Goal: Task Accomplishment & Management: Manage account settings

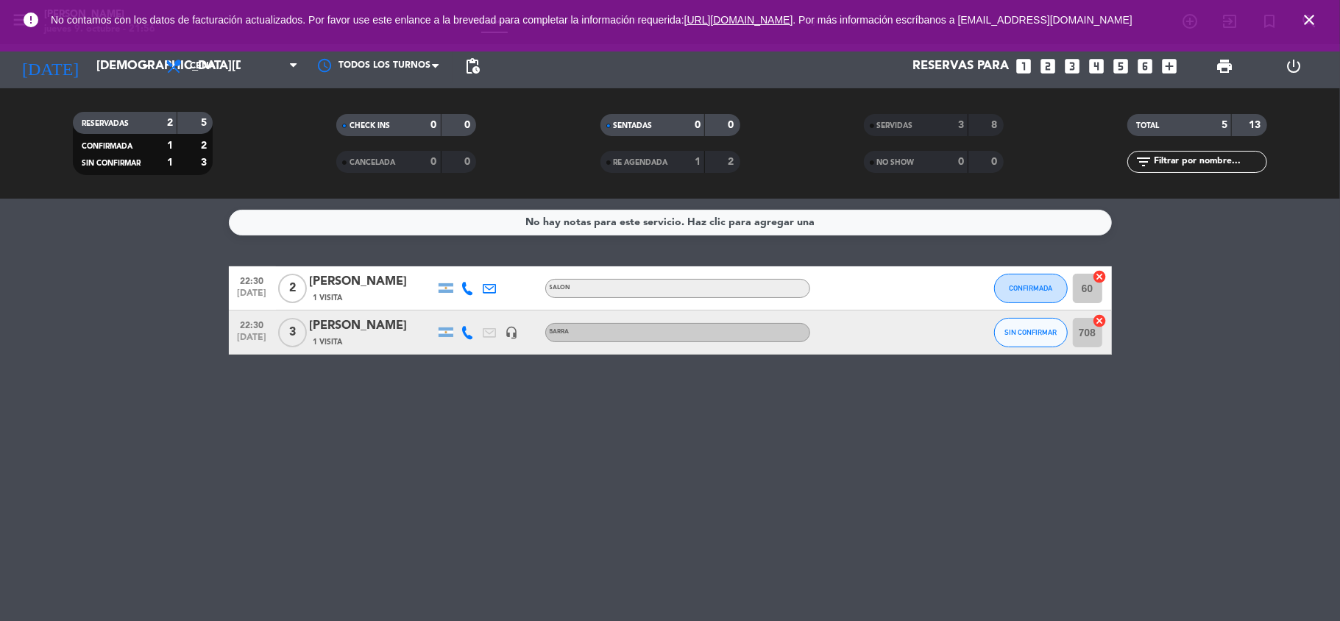
click at [352, 282] on div "[PERSON_NAME]" at bounding box center [372, 281] width 125 height 19
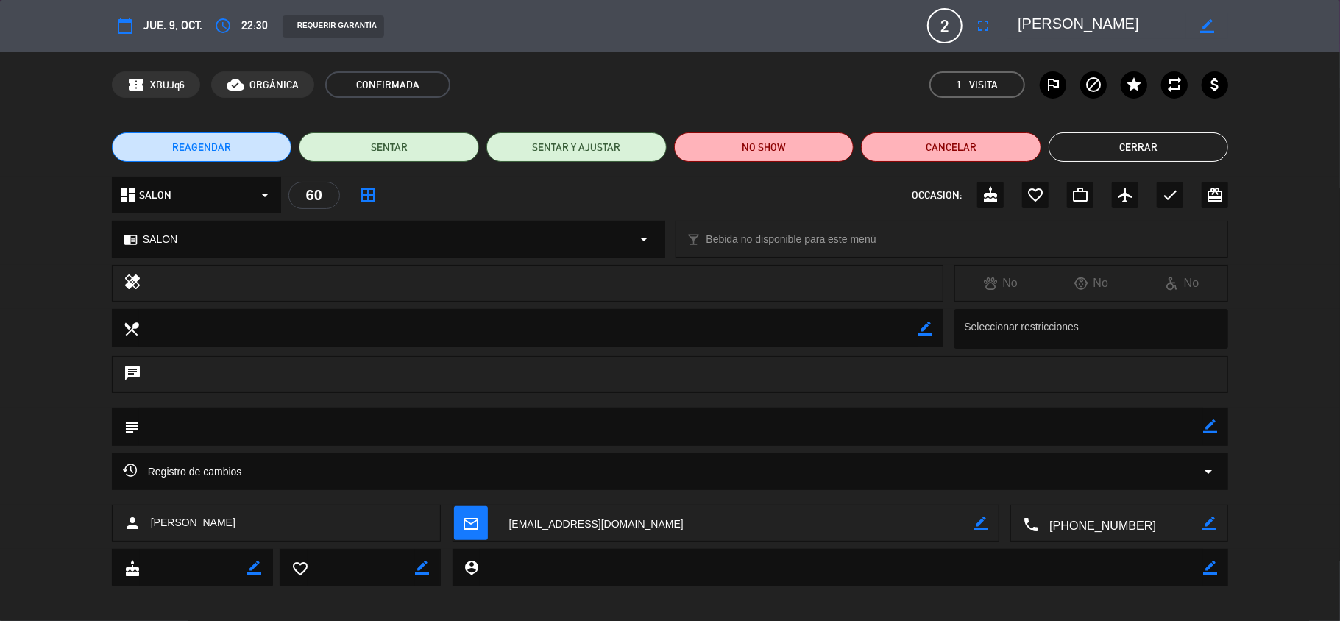
click at [1050, 142] on button "Cerrar" at bounding box center [1138, 146] width 180 height 29
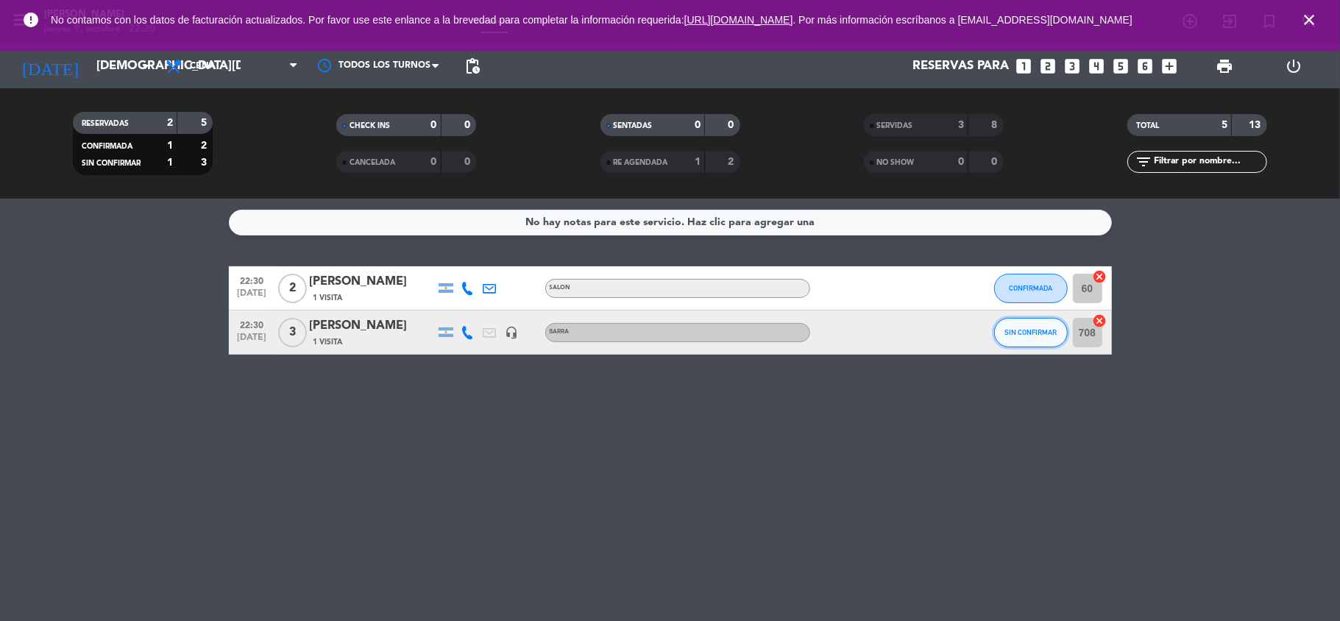
click at [1010, 336] on button "SIN CONFIRMAR" at bounding box center [1031, 332] width 74 height 29
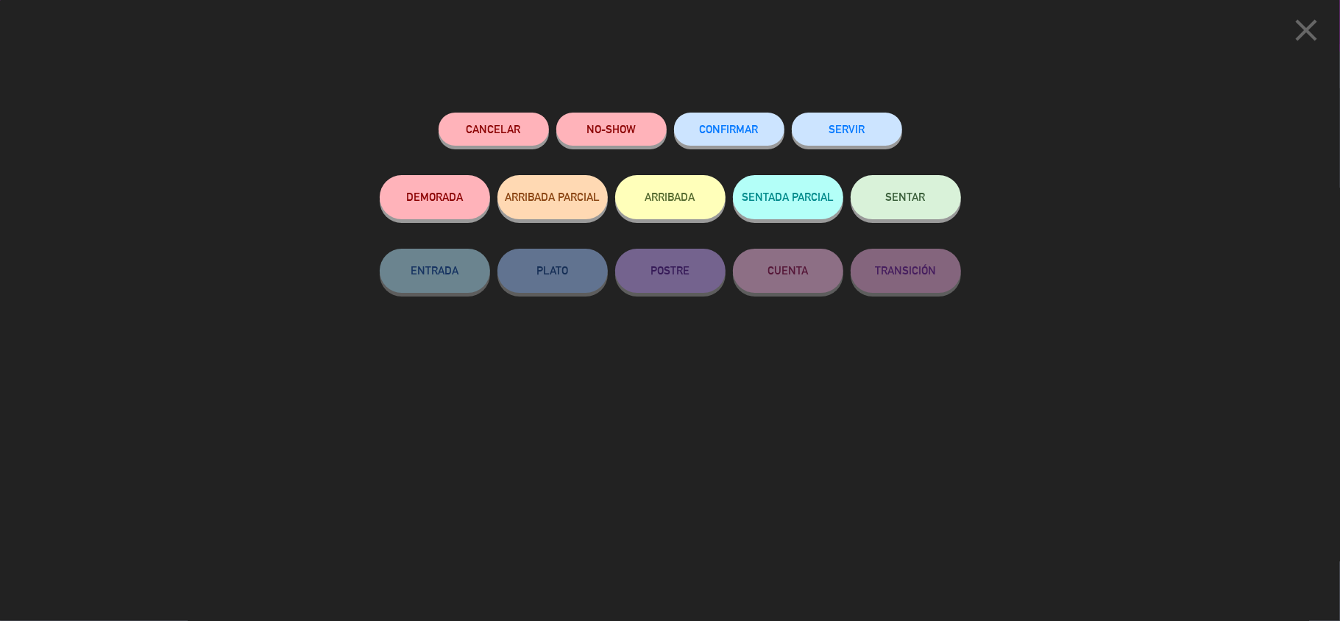
click at [699, 141] on button "CONFIRMAR" at bounding box center [729, 129] width 110 height 33
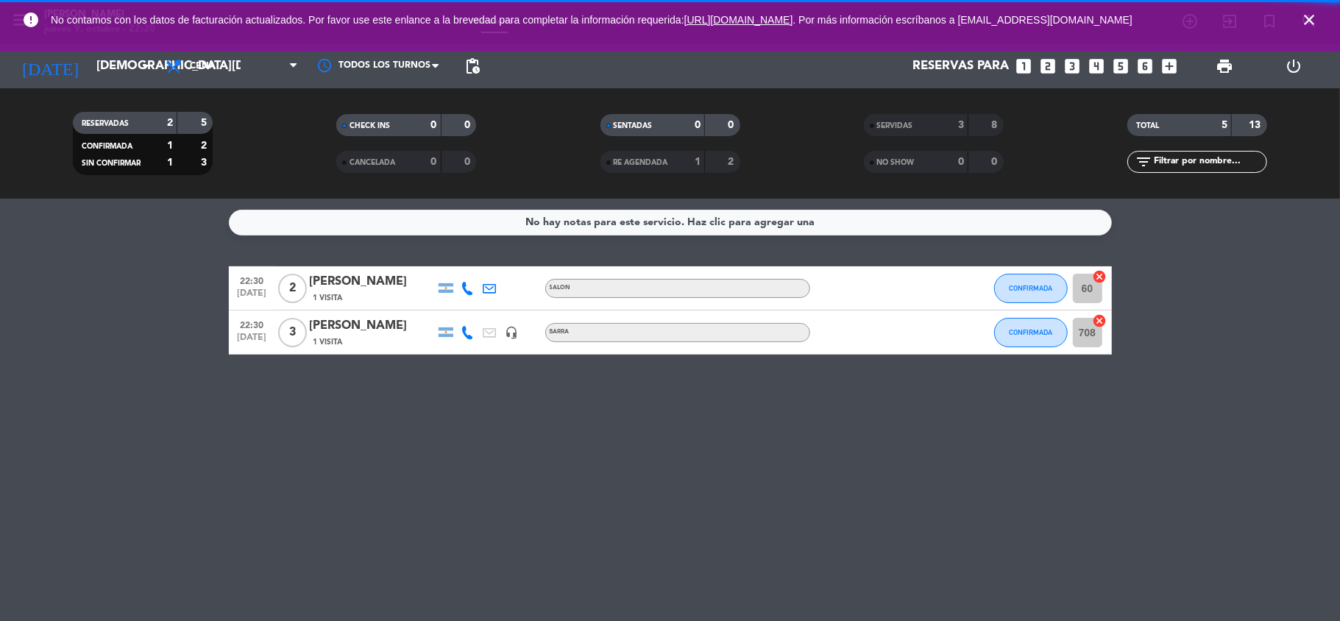
click at [577, 495] on div "No hay notas para este servicio. Haz clic para agregar una 22:30 [DATE] 2 [PERS…" at bounding box center [670, 410] width 1340 height 422
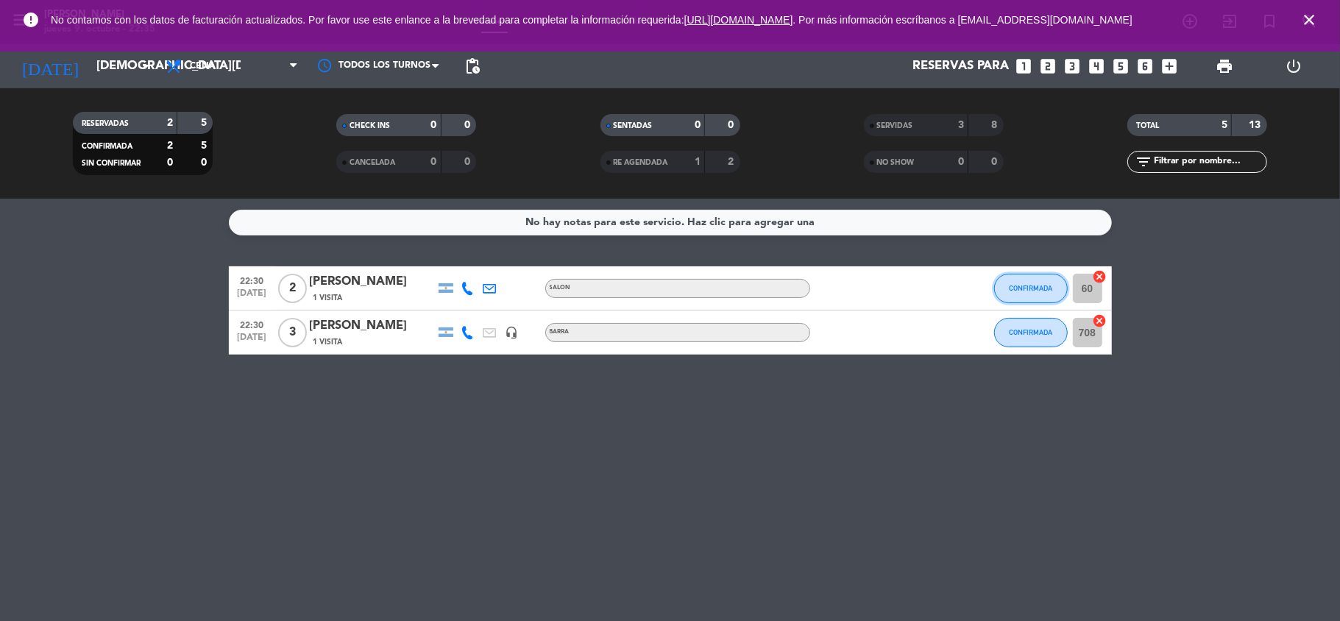
click at [1016, 281] on button "CONFIRMADA" at bounding box center [1031, 288] width 74 height 29
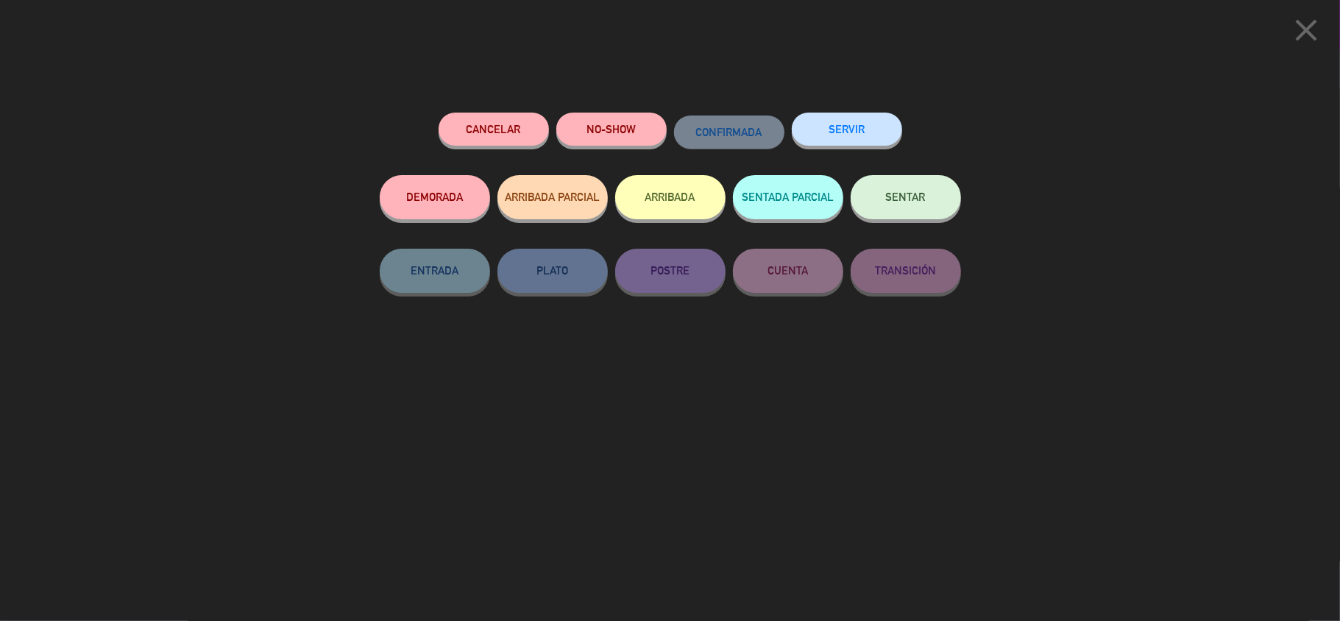
click at [878, 175] on div "SENTAR" at bounding box center [905, 212] width 110 height 74
click at [881, 194] on button "SENTAR" at bounding box center [905, 197] width 110 height 44
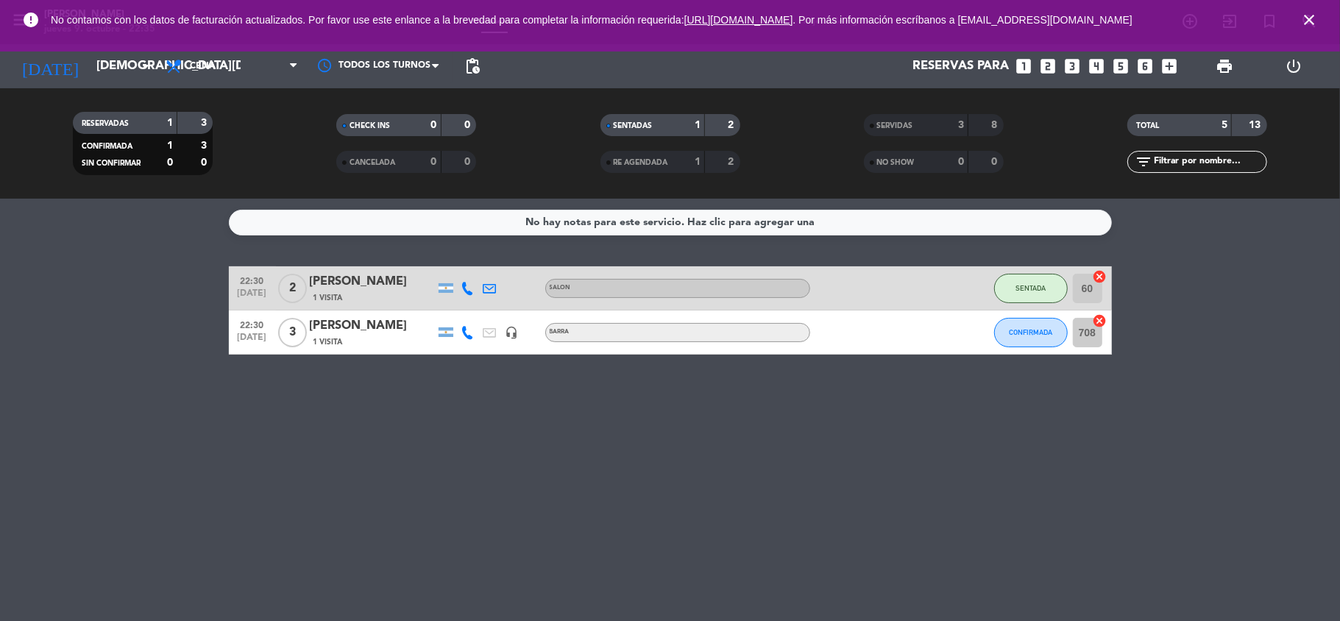
click at [736, 363] on div "No hay notas para este servicio. Haz clic para agregar una 22:30 [DATE] 2 [PERS…" at bounding box center [670, 410] width 1340 height 422
click at [1017, 291] on span "SENTADA" at bounding box center [1030, 288] width 30 height 8
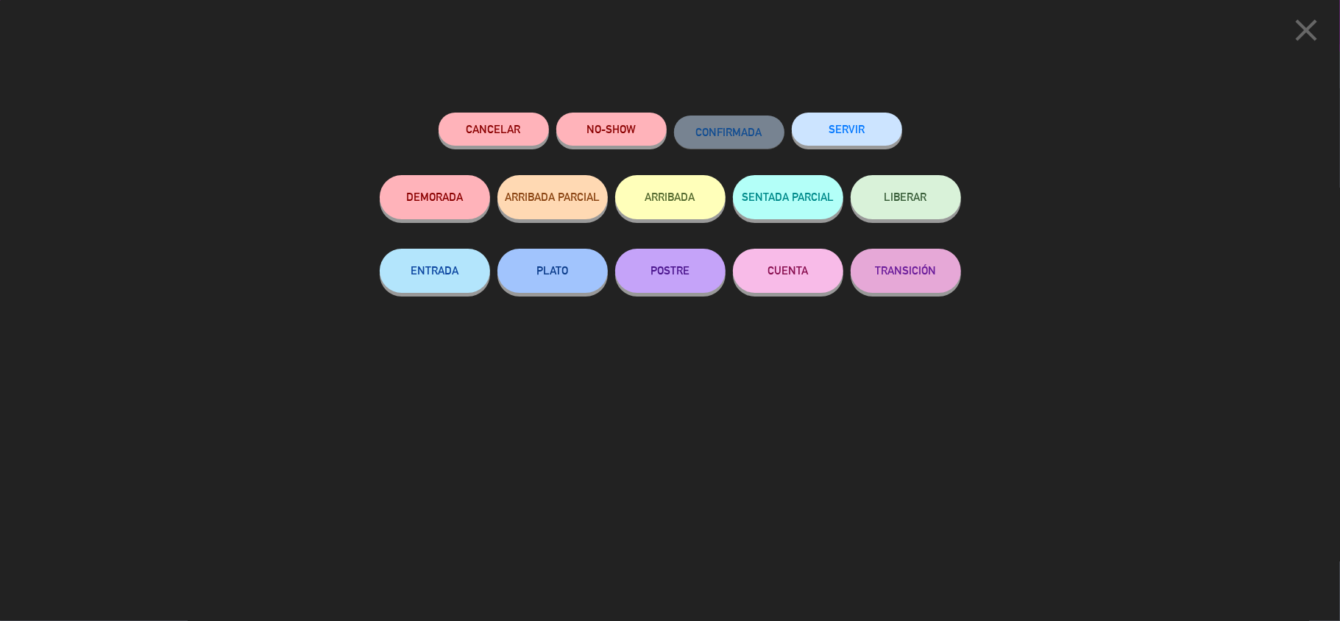
click at [878, 128] on button "SERVIR" at bounding box center [847, 129] width 110 height 33
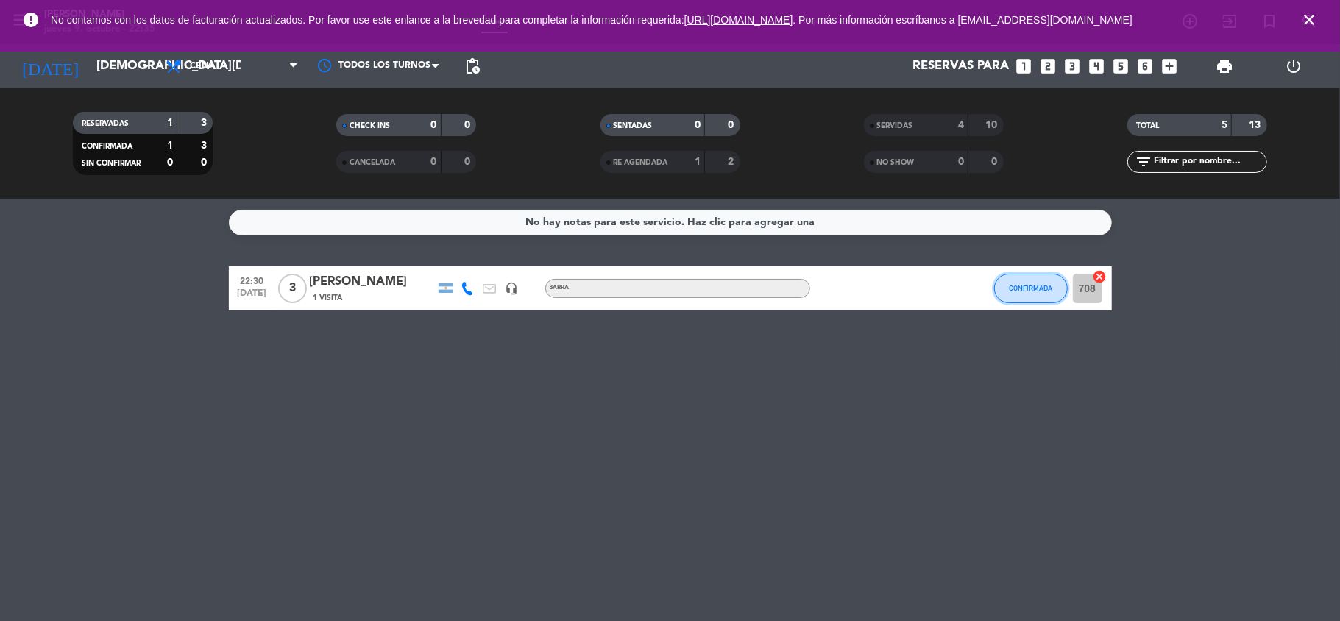
click at [1036, 292] on button "CONFIRMADA" at bounding box center [1031, 288] width 74 height 29
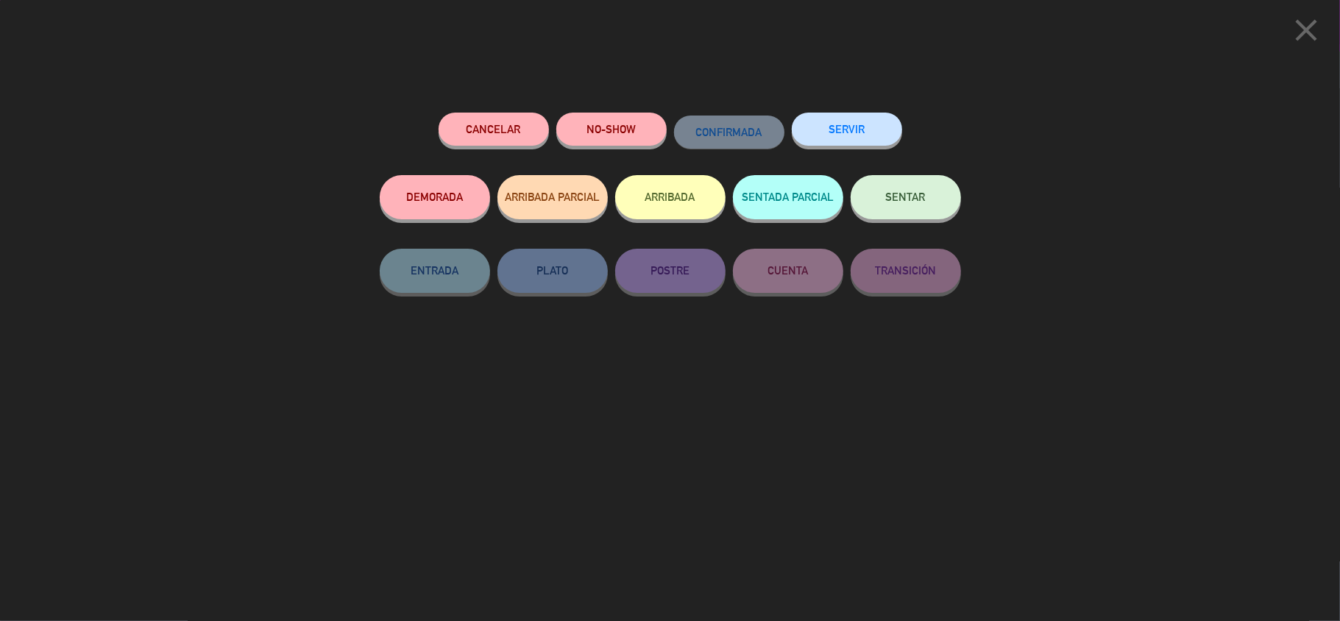
click at [903, 210] on button "SENTAR" at bounding box center [905, 197] width 110 height 44
